Goal: Task Accomplishment & Management: Manage account settings

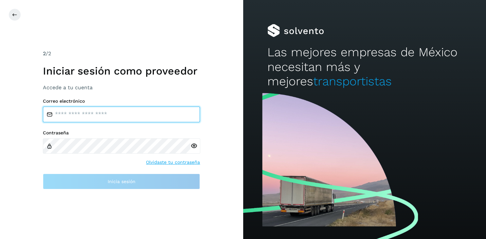
click at [81, 117] on input "email" at bounding box center [121, 115] width 157 height 16
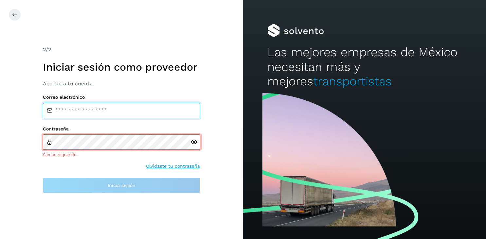
click at [78, 115] on input "email" at bounding box center [121, 111] width 157 height 16
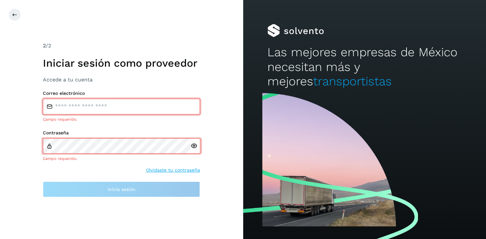
click at [107, 214] on div "2 /2 Iniciar sesión como proveedor Accede a tu cuenta Correo electrónico Campo …" at bounding box center [121, 119] width 243 height 239
click at [17, 13] on button at bounding box center [15, 15] width 12 height 12
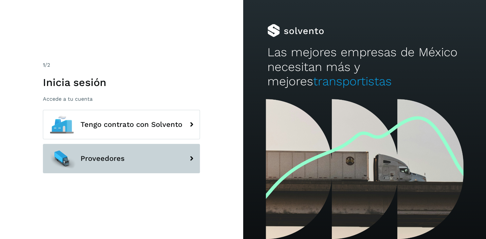
click at [190, 161] on icon at bounding box center [191, 158] width 13 height 13
click at [197, 160] on icon at bounding box center [191, 158] width 13 height 13
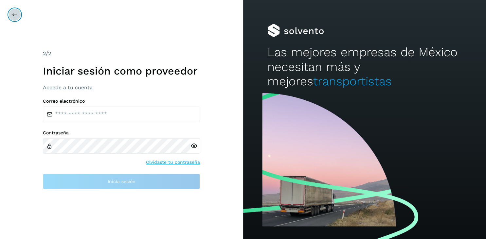
click at [15, 14] on icon at bounding box center [14, 14] width 5 height 5
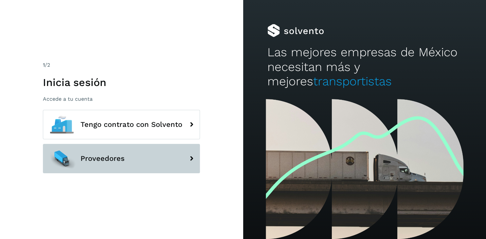
click at [195, 162] on icon at bounding box center [191, 158] width 13 height 13
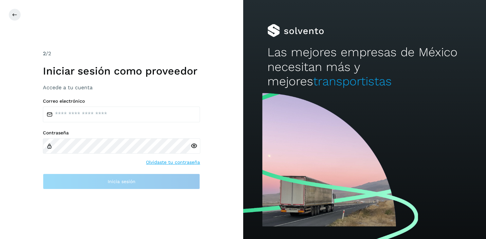
click at [192, 163] on link "Olvidaste tu contraseña" at bounding box center [173, 162] width 54 height 7
